Goal: Task Accomplishment & Management: Use online tool/utility

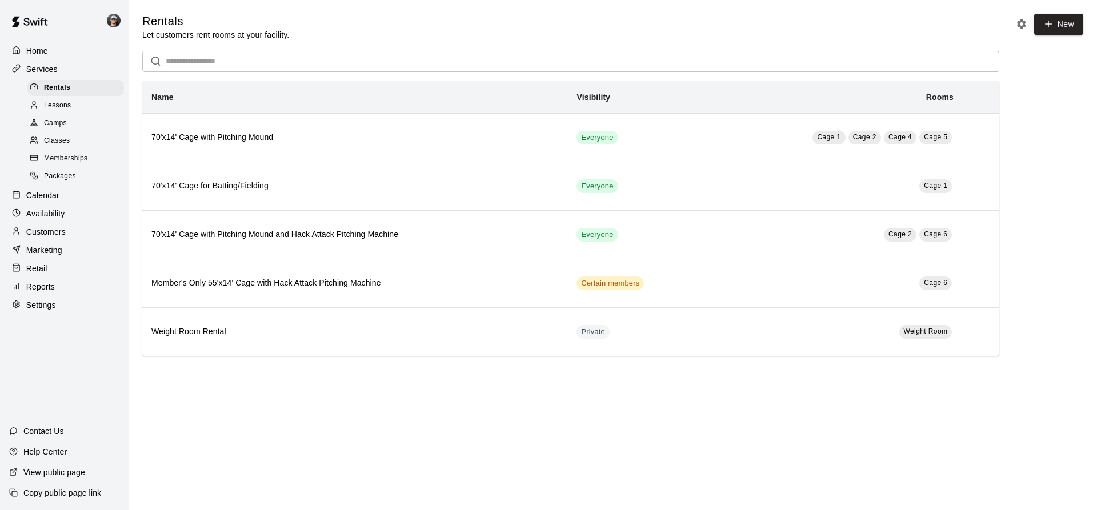
click at [73, 204] on div "Calendar" at bounding box center [64, 195] width 110 height 17
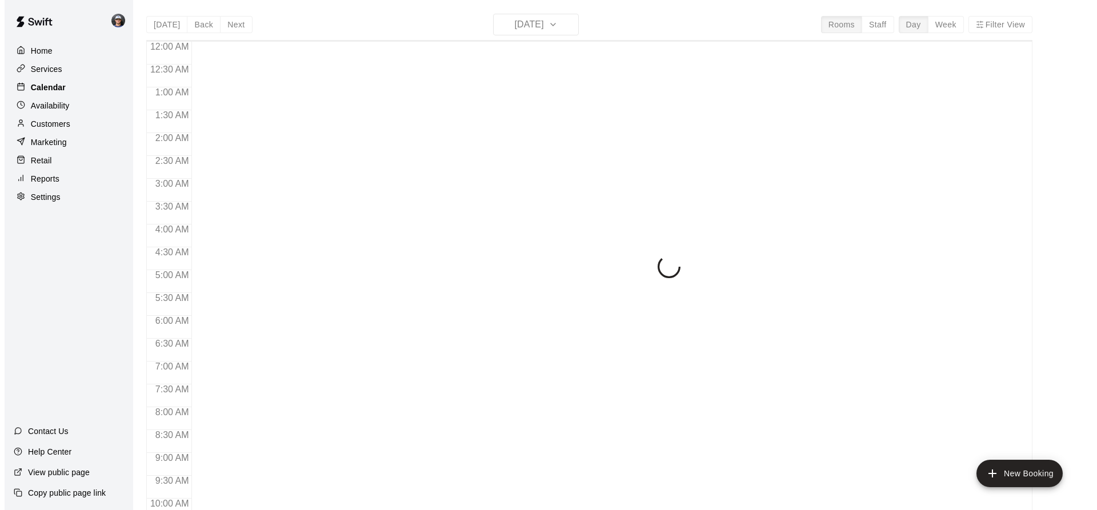
scroll to position [615, 0]
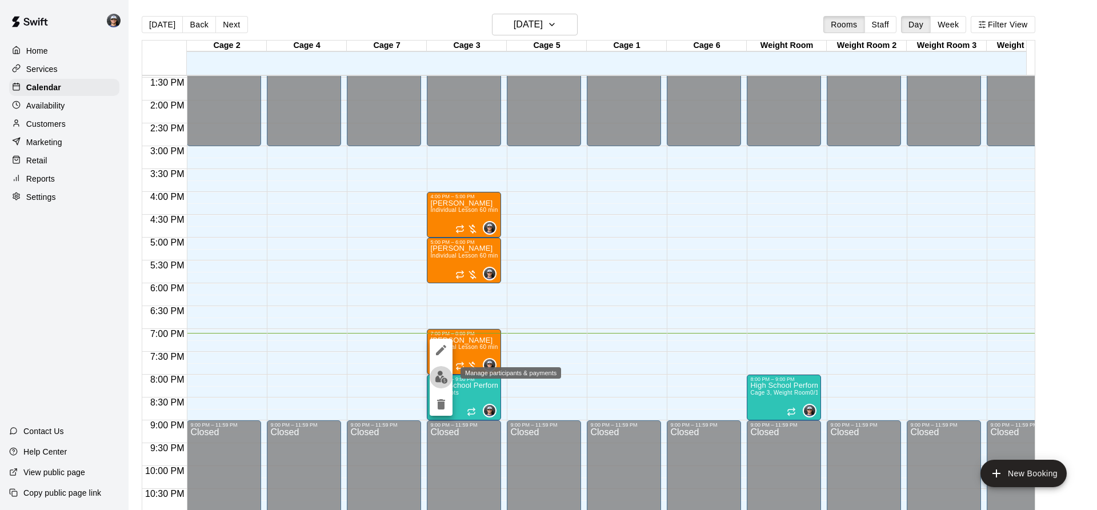
click at [440, 377] on img "edit" at bounding box center [441, 377] width 13 height 13
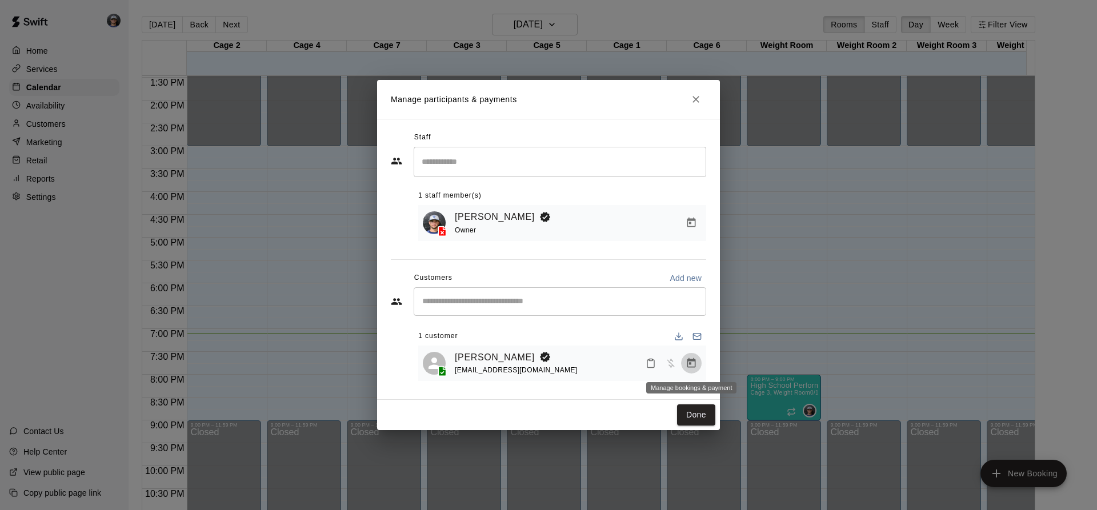
click at [690, 371] on button "Manage bookings & payment" at bounding box center [691, 363] width 21 height 21
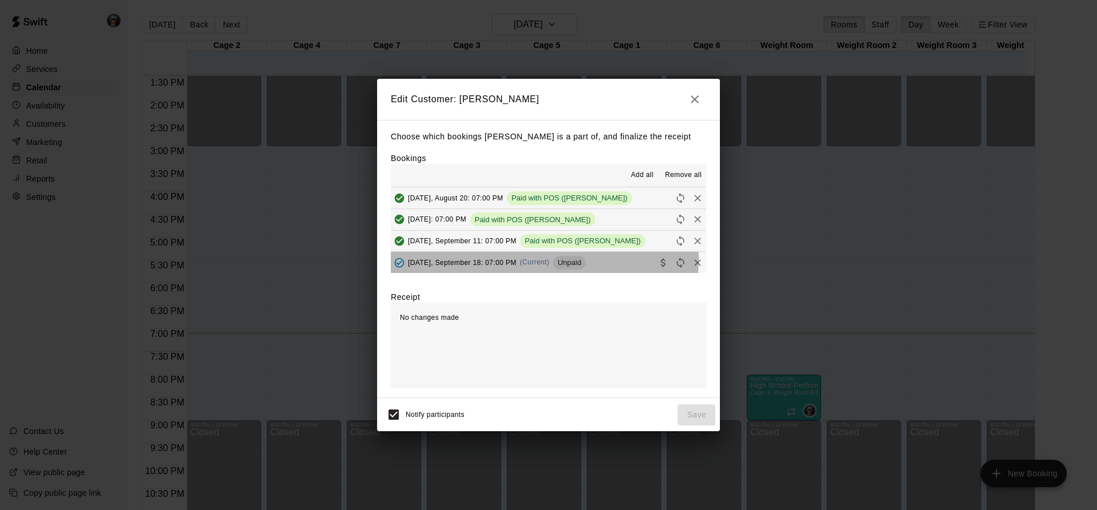
click at [534, 259] on span "(Current)" at bounding box center [535, 262] width 30 height 8
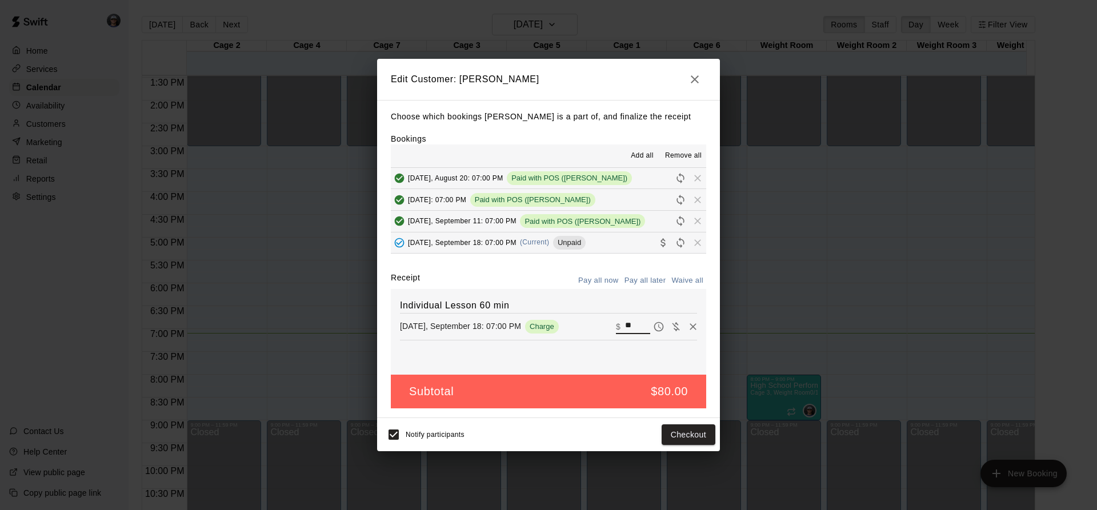
drag, startPoint x: 634, startPoint y: 326, endPoint x: 604, endPoint y: 316, distance: 31.1
click at [604, 316] on div "Individual Lesson 60 min [DATE], September 18: 07:00 PM Charge ​ $ **" at bounding box center [548, 332] width 315 height 86
type input "**"
click at [701, 434] on button "Checkout" at bounding box center [688, 434] width 54 height 21
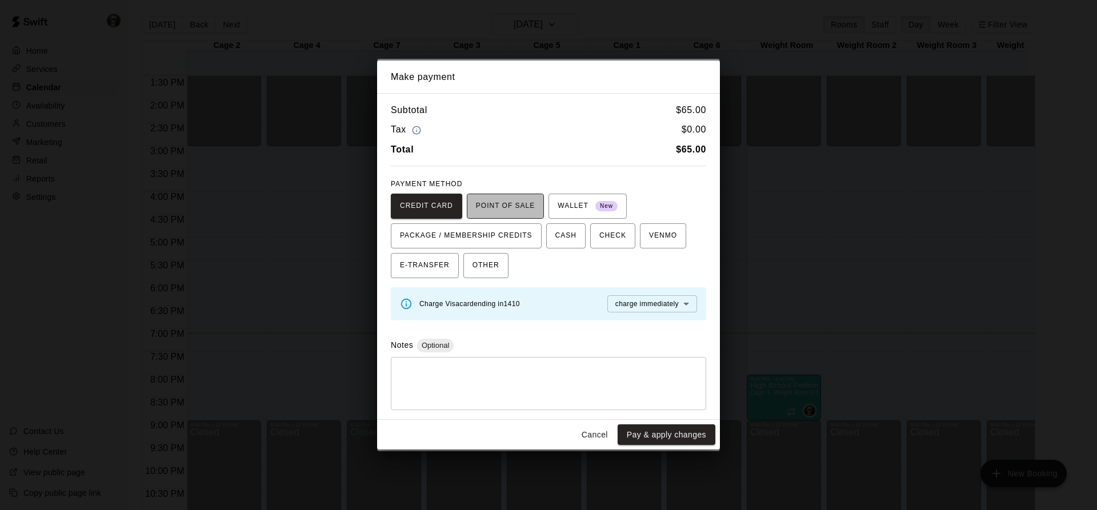
click at [504, 208] on span "POINT OF SALE" at bounding box center [505, 206] width 59 height 18
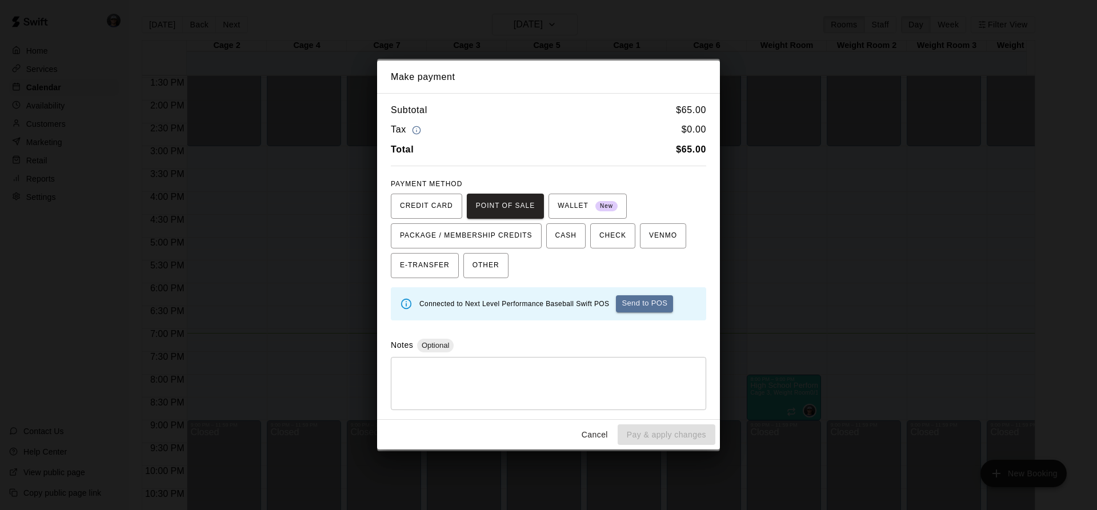
click at [667, 307] on button "Send to POS" at bounding box center [644, 303] width 57 height 17
